Goal: Task Accomplishment & Management: Manage account settings

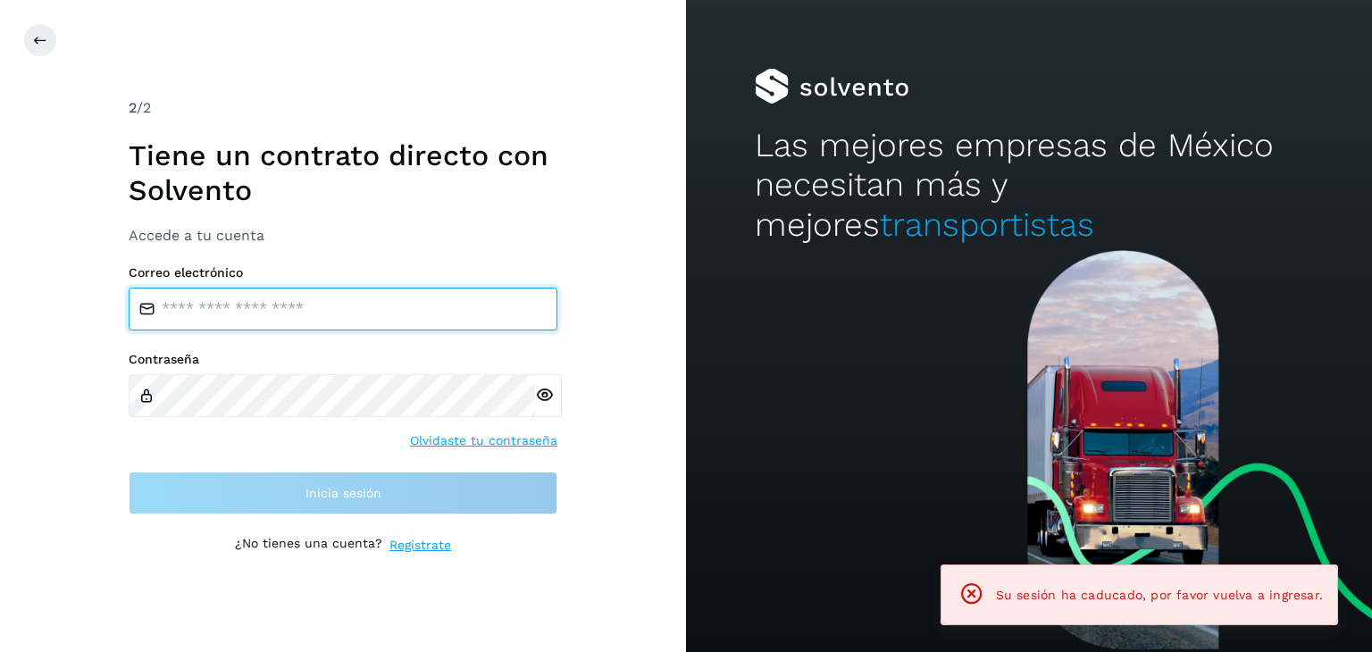
click at [404, 315] on input "email" at bounding box center [343, 309] width 429 height 43
type input "**********"
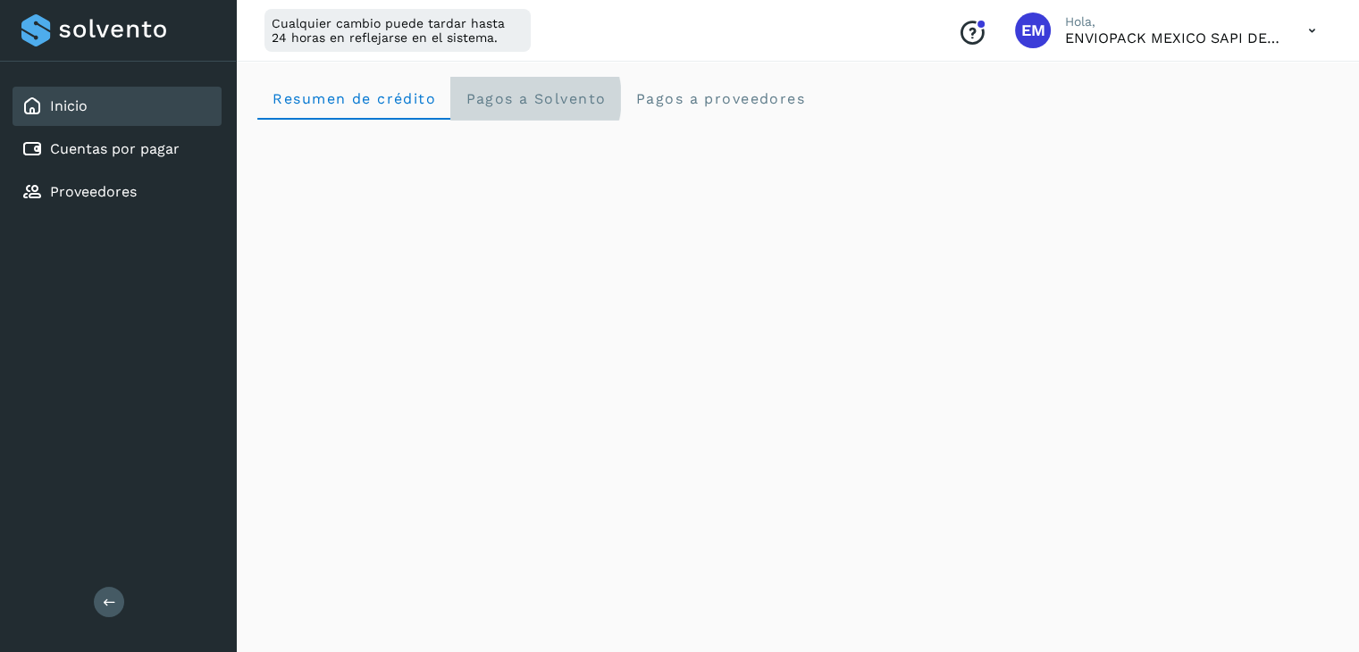
click at [550, 106] on span "Pagos a Solvento" at bounding box center [535, 98] width 141 height 17
